Goal: Information Seeking & Learning: Find contact information

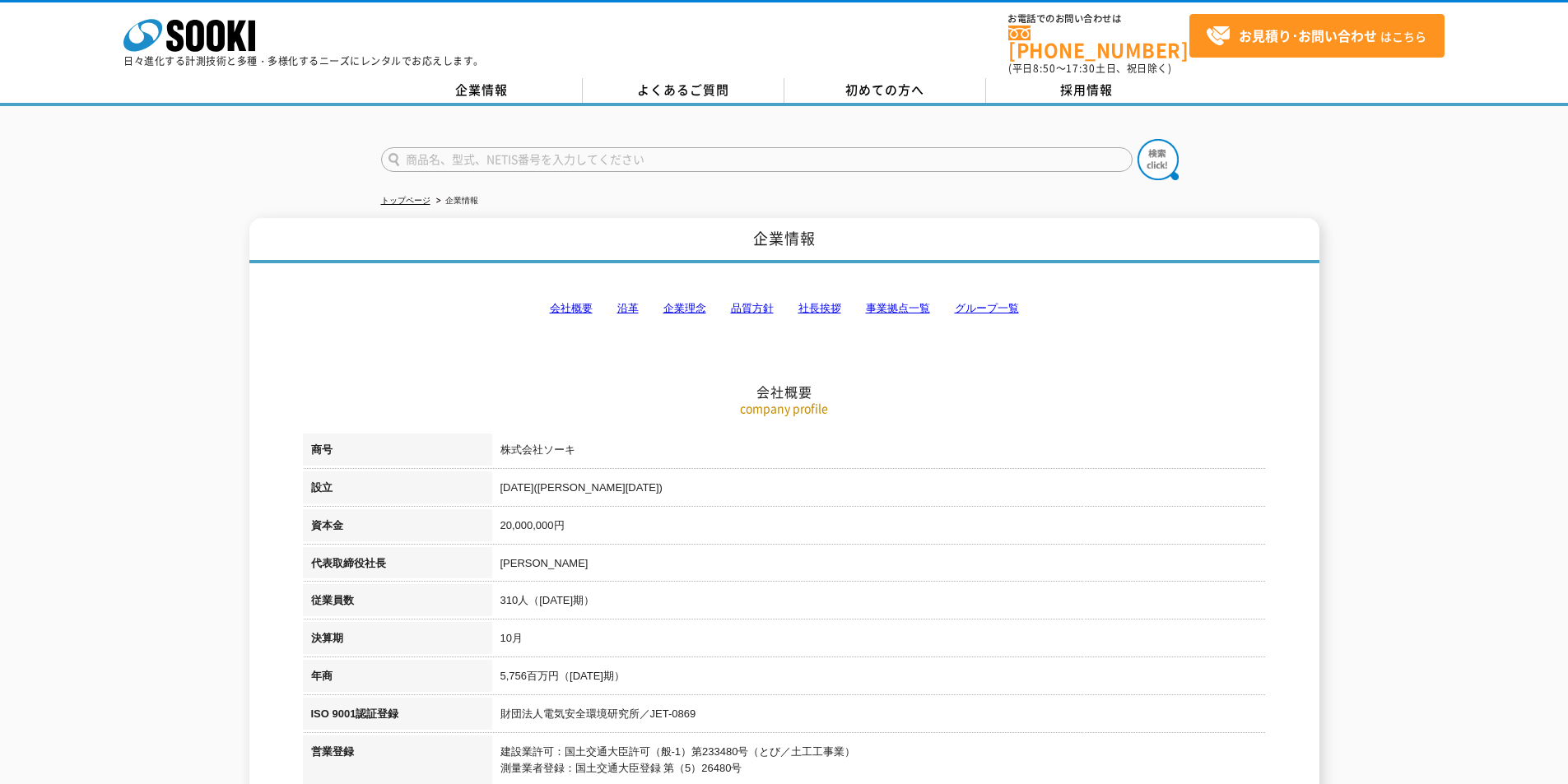
click at [562, 302] on link "会社概要" at bounding box center [572, 308] width 43 height 13
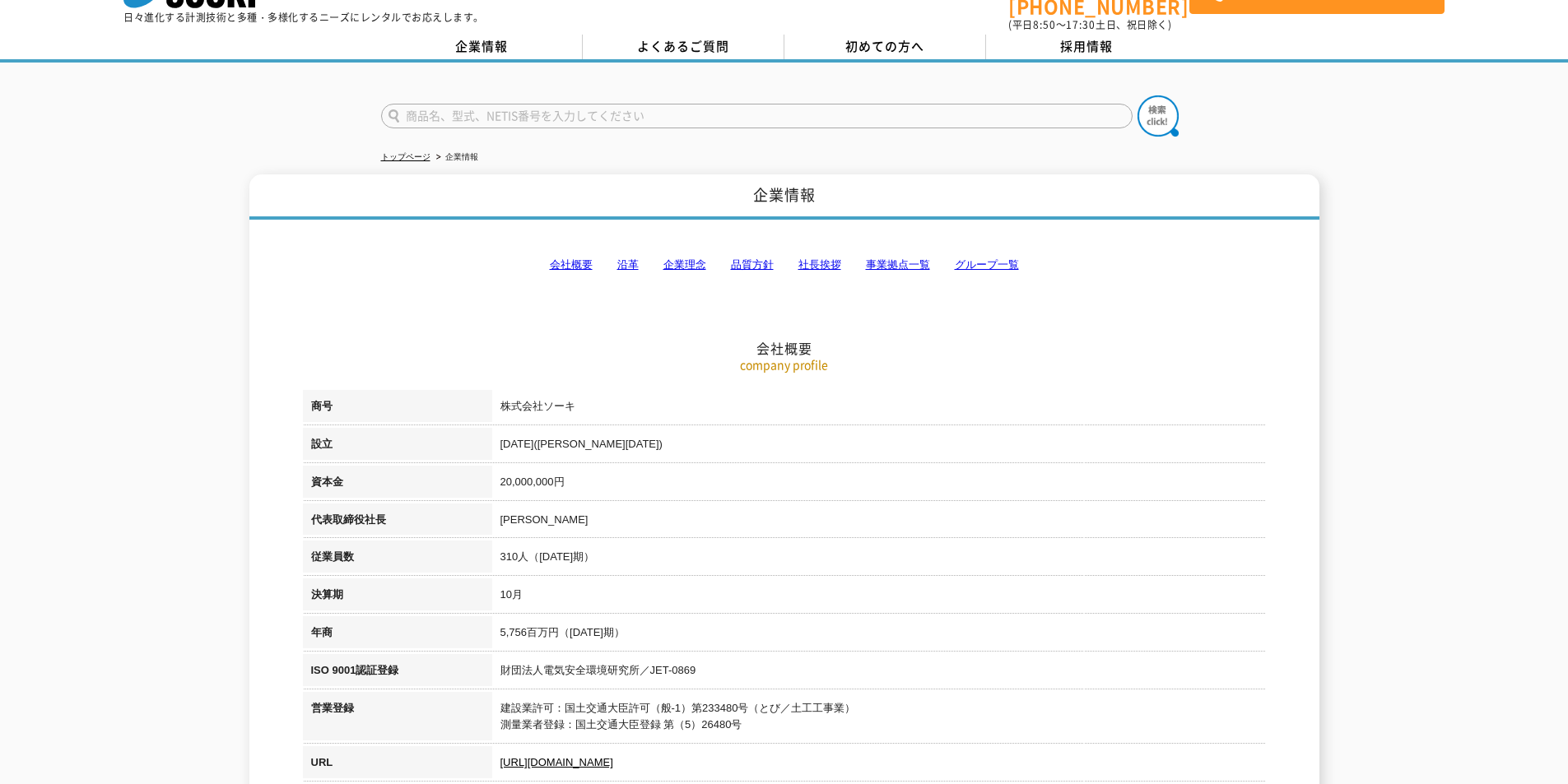
click at [892, 258] on link "事業拠点一覧" at bounding box center [898, 264] width 64 height 13
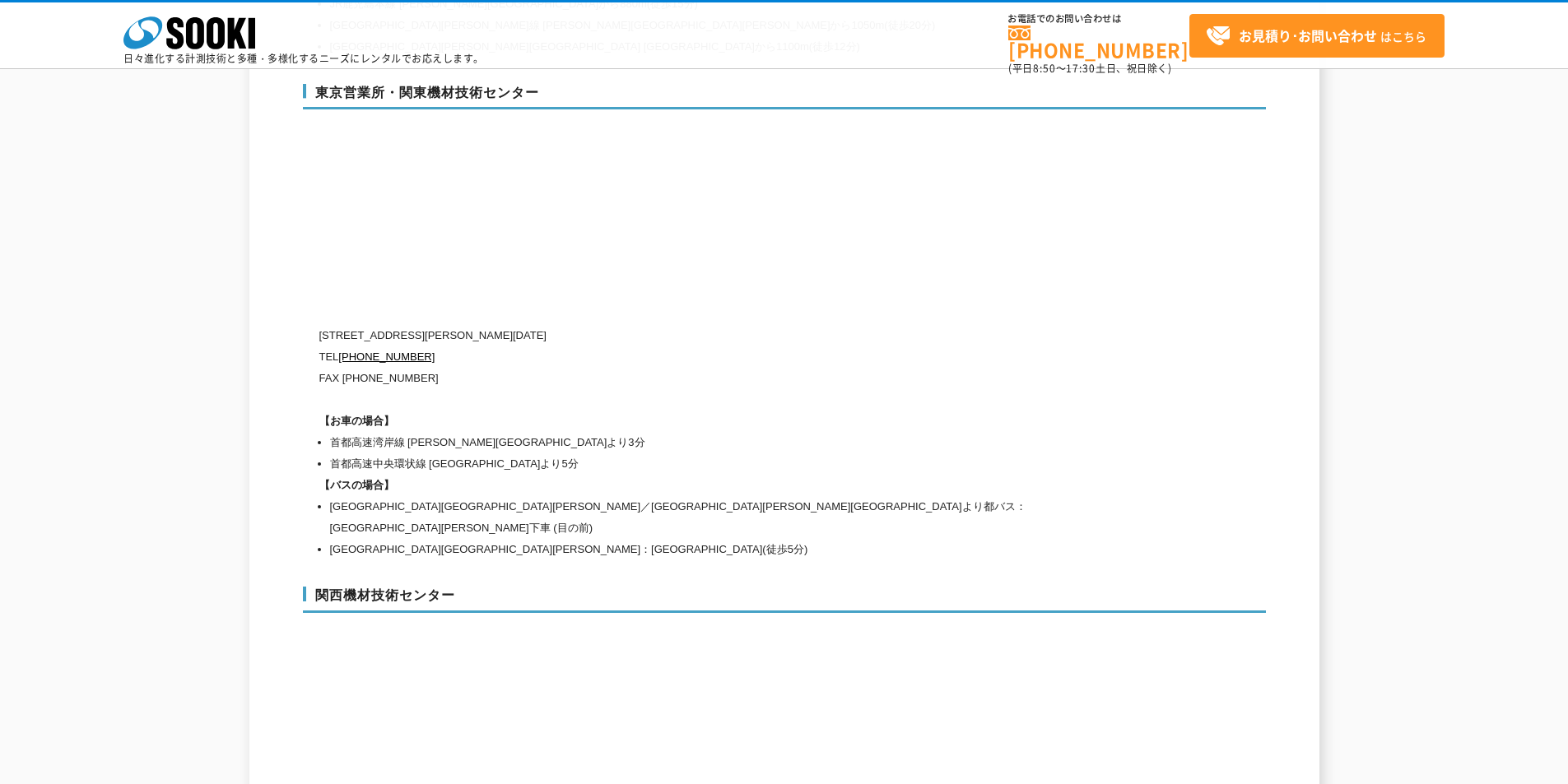
scroll to position [6923, 0]
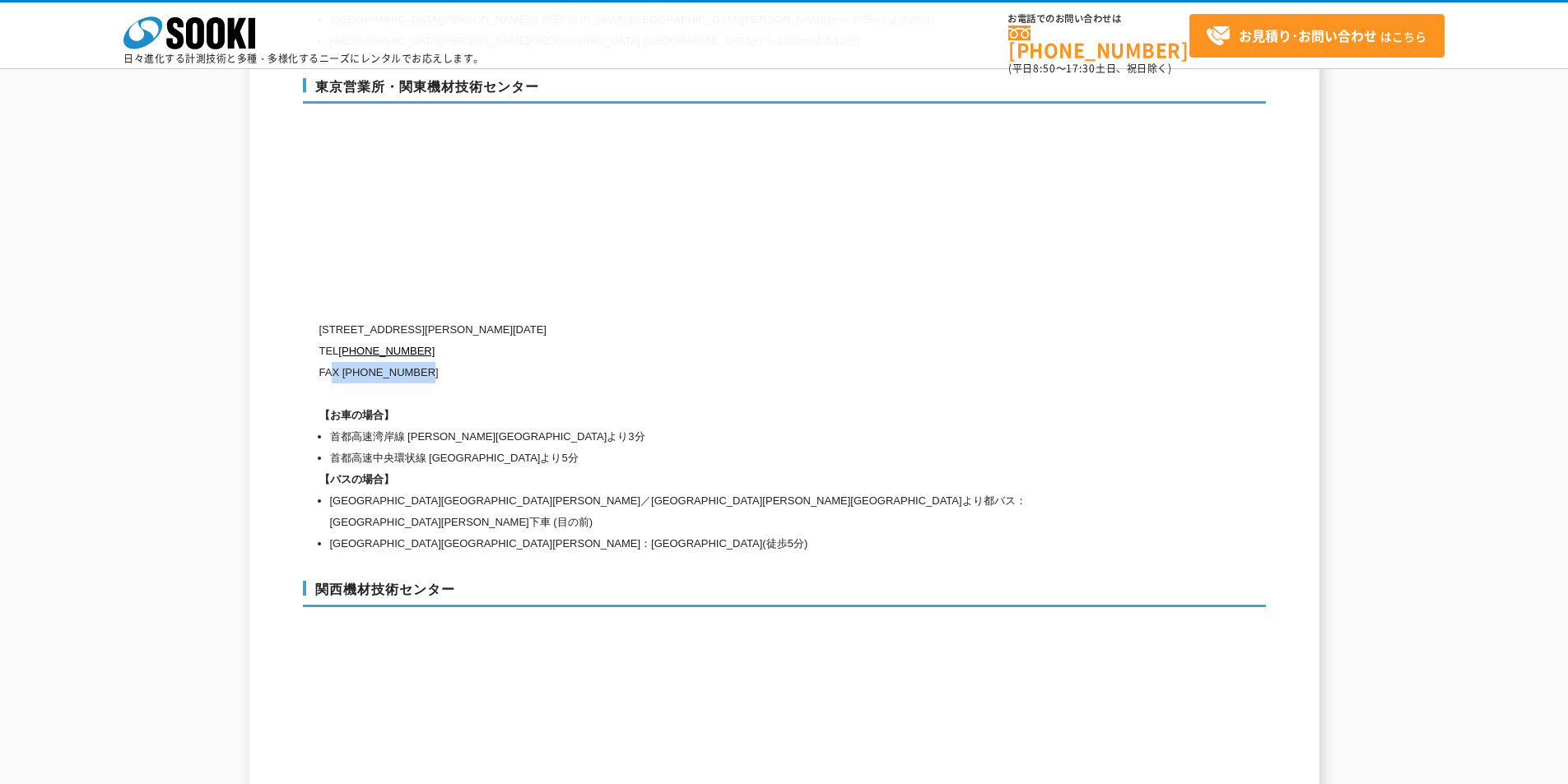
drag, startPoint x: 424, startPoint y: 340, endPoint x: 361, endPoint y: 331, distance: 63.6
click at [330, 362] on p "FAX [PHONE_NUMBER]" at bounding box center [714, 373] width 790 height 21
click at [370, 362] on p "FAX [PHONE_NUMBER]" at bounding box center [714, 373] width 790 height 21
drag, startPoint x: 341, startPoint y: 339, endPoint x: 436, endPoint y: 341, distance: 95.0
click at [452, 362] on p "FAX [PHONE_NUMBER]" at bounding box center [714, 373] width 790 height 21
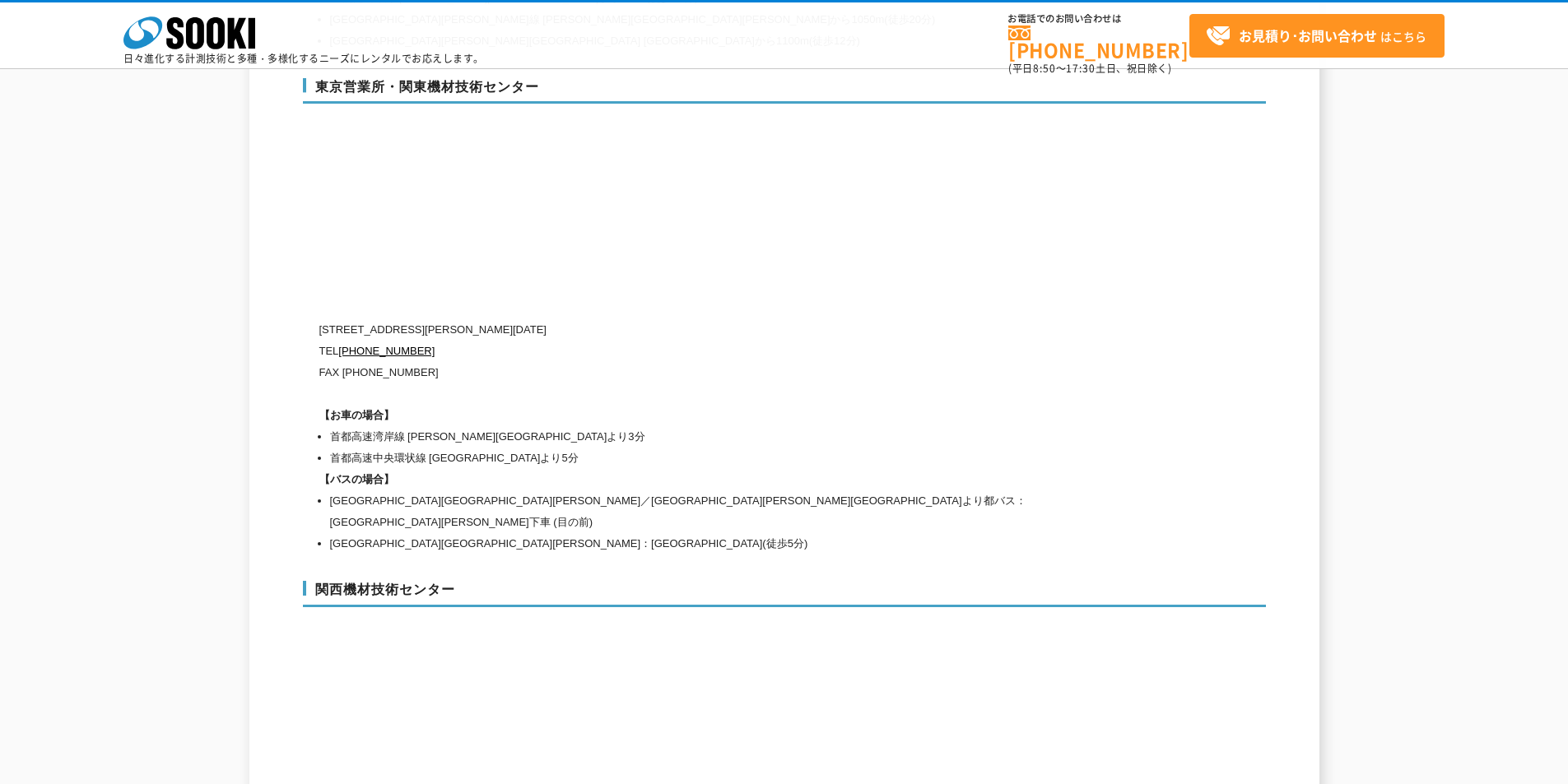
drag, startPoint x: 379, startPoint y: 344, endPoint x: 418, endPoint y: 352, distance: 39.8
click at [418, 352] on div "[STREET_ADDRESS][PERSON_NAME][DATE] [PHONE_NUMBER] FAX [PHONE_NUMBER] 【お車の場合】 首…" at bounding box center [714, 437] width 790 height 235
drag, startPoint x: 434, startPoint y: 337, endPoint x: 344, endPoint y: 341, distance: 90.1
click at [345, 362] on p "FAX [PHONE_NUMBER]" at bounding box center [714, 373] width 790 height 21
copy p "[PHONE_NUMBER]"
